Goal: Information Seeking & Learning: Learn about a topic

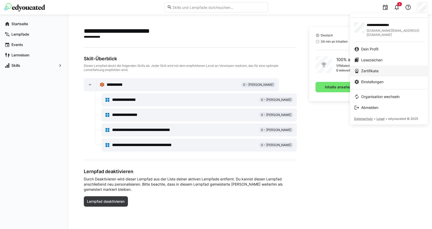
click at [384, 68] on div "Zertifikate" at bounding box center [389, 70] width 70 height 5
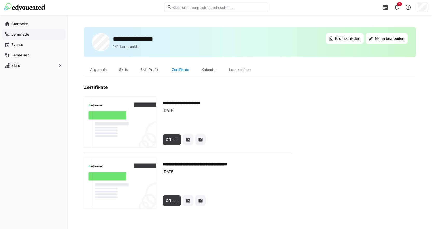
click at [27, 37] on span "Lernpfade" at bounding box center [37, 34] width 52 height 5
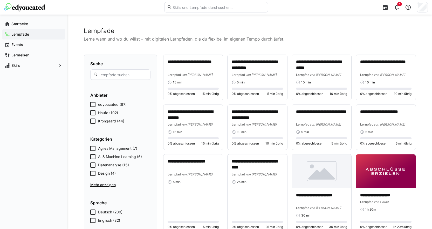
click at [93, 120] on icon at bounding box center [92, 120] width 5 height 5
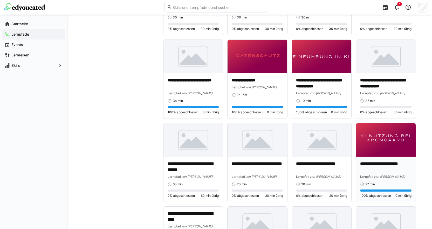
scroll to position [285, 0]
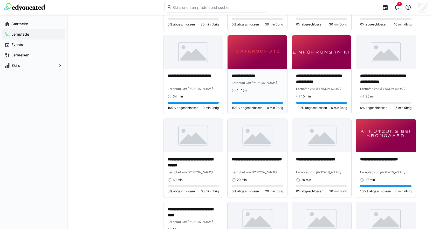
click at [248, 55] on img at bounding box center [258, 51] width 60 height 33
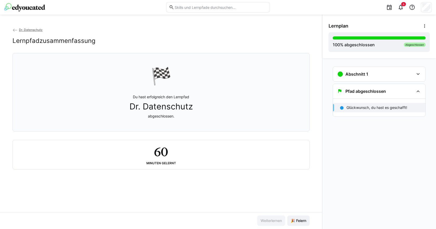
click at [12, 29] on eds-icon at bounding box center [14, 30] width 5 height 5
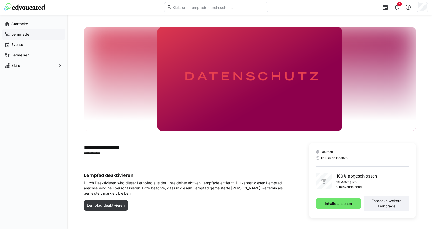
click at [24, 37] on div "Lernpfade" at bounding box center [33, 34] width 63 height 10
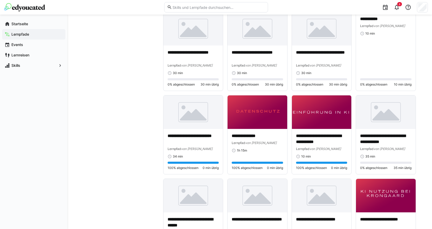
scroll to position [234, 0]
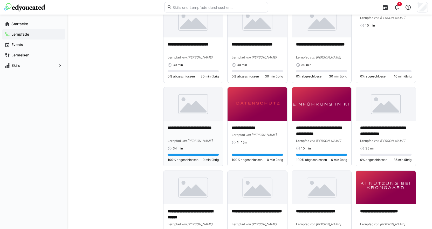
click at [187, 114] on img at bounding box center [193, 103] width 60 height 33
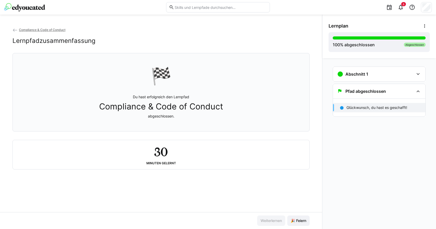
click at [367, 109] on p "Glückwunsch, du hast es geschafft!" at bounding box center [376, 107] width 61 height 5
click at [419, 76] on eds-icon at bounding box center [418, 74] width 6 height 6
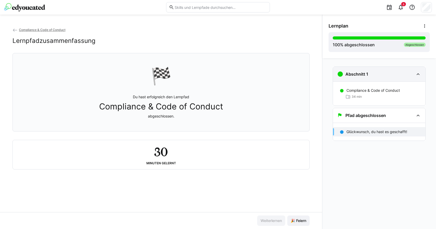
click at [419, 76] on eds-icon at bounding box center [418, 74] width 6 height 6
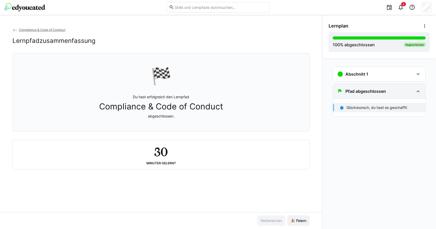
click at [418, 93] on eds-icon at bounding box center [418, 91] width 6 height 6
click at [394, 47] on div "100 % abgeschlossen Abgeschlossen" at bounding box center [379, 41] width 93 height 11
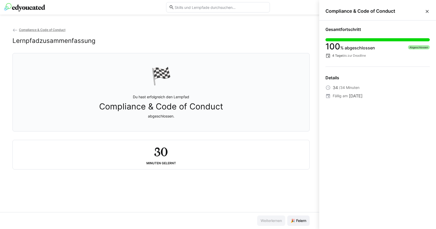
click at [425, 12] on eds-icon at bounding box center [427, 11] width 5 height 5
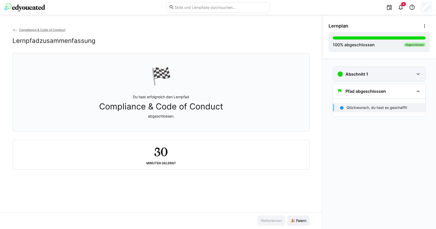
click at [375, 75] on div "Abschnitt 1" at bounding box center [375, 74] width 77 height 6
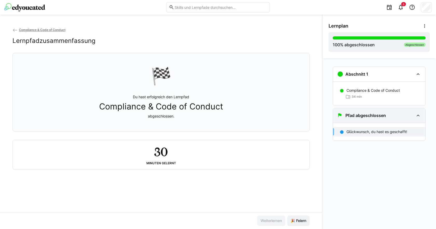
click at [367, 110] on div "Pfad abgeschlossen" at bounding box center [379, 115] width 92 height 15
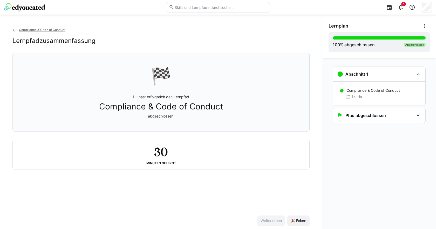
click at [12, 29] on div "Compliance & Code of Conduct Lernpfadzusammenfassung 🏁 Du hast erfolgreich den …" at bounding box center [161, 119] width 322 height 185
click at [15, 30] on eds-icon at bounding box center [14, 30] width 5 height 5
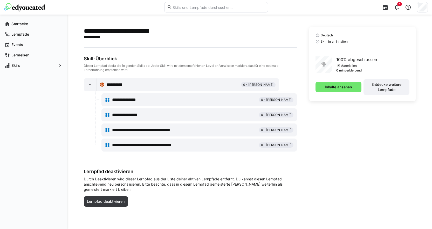
click at [427, 8] on div at bounding box center [422, 7] width 11 height 10
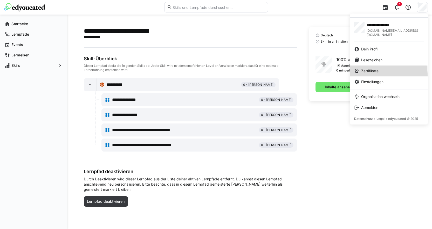
click at [375, 71] on link "Zertifikate" at bounding box center [389, 70] width 78 height 11
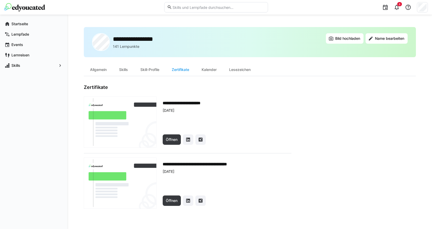
click at [117, 133] on img at bounding box center [120, 121] width 73 height 51
click at [26, 31] on div "Lernpfade" at bounding box center [33, 34] width 63 height 10
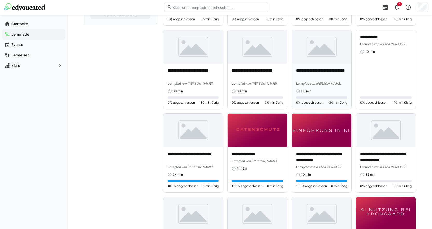
scroll to position [208, 0]
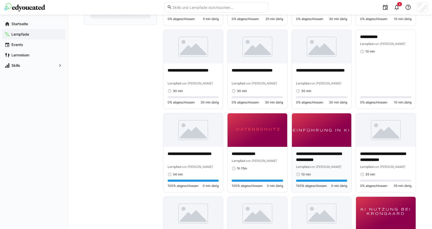
click at [325, 141] on img at bounding box center [322, 129] width 60 height 33
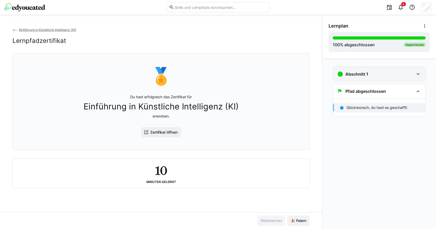
click at [364, 73] on h3 "Abschnitt 1" at bounding box center [356, 73] width 23 height 5
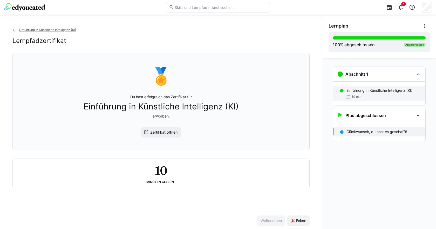
click at [364, 93] on div "Einführung in Künstliche Intelligenz (KI) 10 min" at bounding box center [379, 94] width 92 height 16
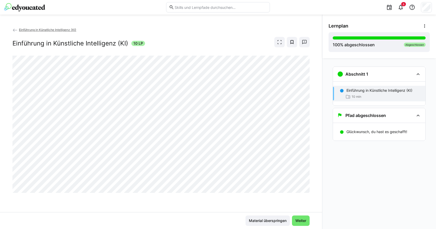
click at [18, 29] on link "Einführung in Künstliche Intelligenz (KI)" at bounding box center [44, 30] width 64 height 4
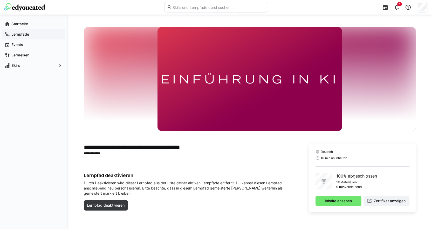
click at [27, 37] on span "Lernpfade" at bounding box center [37, 34] width 52 height 5
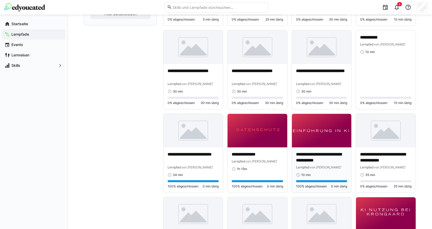
scroll to position [208, 0]
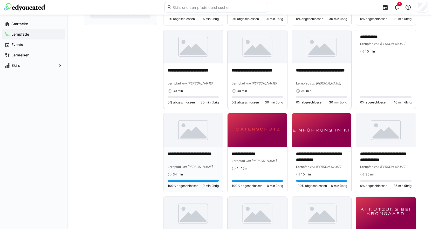
click at [215, 143] on img at bounding box center [193, 129] width 60 height 33
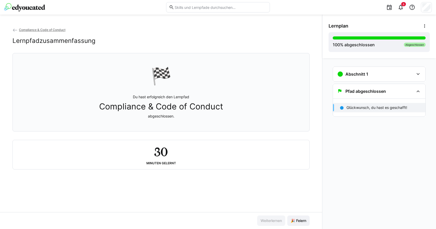
click at [391, 107] on p "Glückwunsch, du hast es geschafft!" at bounding box center [376, 107] width 61 height 5
click at [362, 71] on div "Abschnitt 1" at bounding box center [352, 74] width 31 height 6
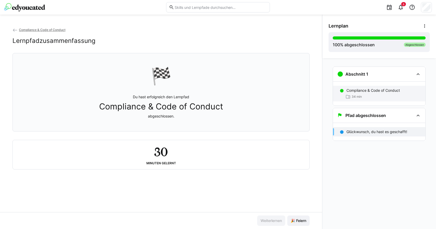
click at [362, 89] on p "Compliance & Code of Conduct" at bounding box center [372, 90] width 53 height 5
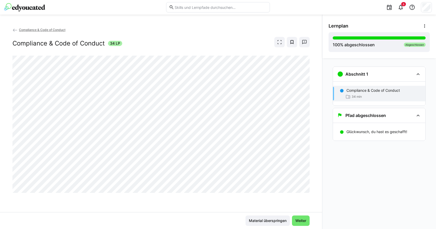
click at [13, 31] on eds-icon at bounding box center [14, 30] width 5 height 5
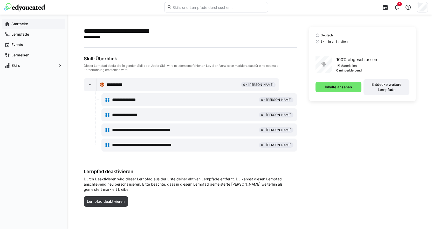
click at [13, 27] on div "Startseite" at bounding box center [33, 24] width 63 height 10
